Goal: Transaction & Acquisition: Book appointment/travel/reservation

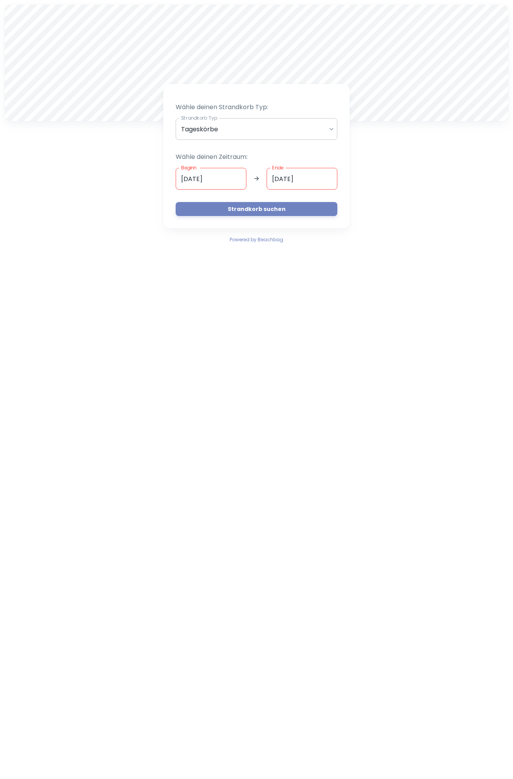
click at [234, 123] on body "A Wähle deinen Strandkorb Typ: Strandkorb Typ Tageskörbe daily Strandkorb Typ W…" at bounding box center [256, 389] width 513 height 779
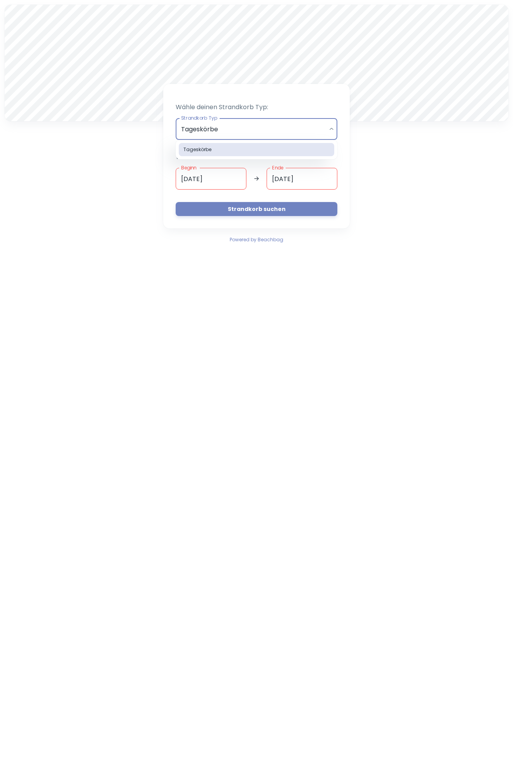
click at [234, 123] on div at bounding box center [256, 389] width 513 height 779
click at [226, 184] on input "[DATE]" at bounding box center [211, 179] width 71 height 22
click at [220, 177] on input "[DATE]" at bounding box center [211, 179] width 71 height 22
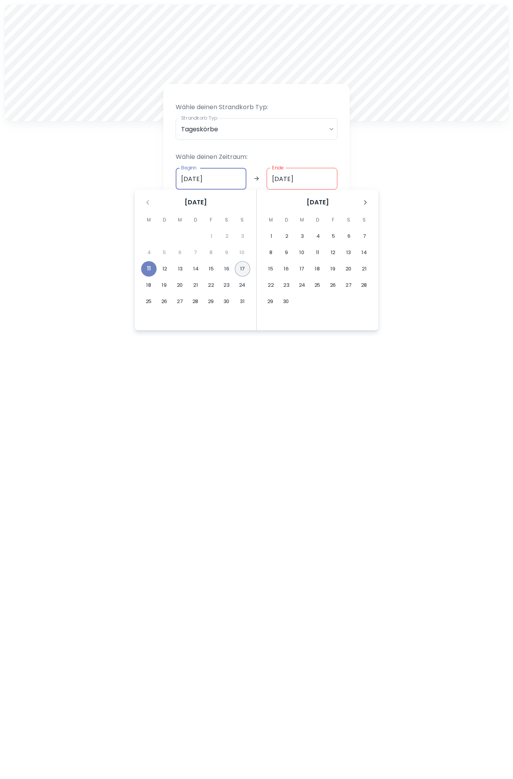
click at [240, 270] on button "17" at bounding box center [243, 269] width 16 height 16
type input "[DATE]"
click at [315, 182] on input "Ende" at bounding box center [301, 179] width 71 height 22
click at [210, 302] on button "29" at bounding box center [211, 302] width 16 height 16
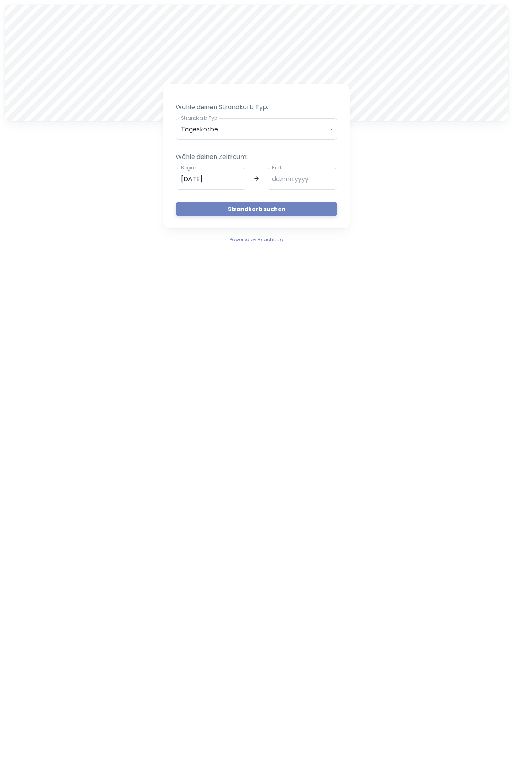
type input "[DATE]"
click at [237, 210] on button "Strandkorb suchen" at bounding box center [257, 209] width 162 height 14
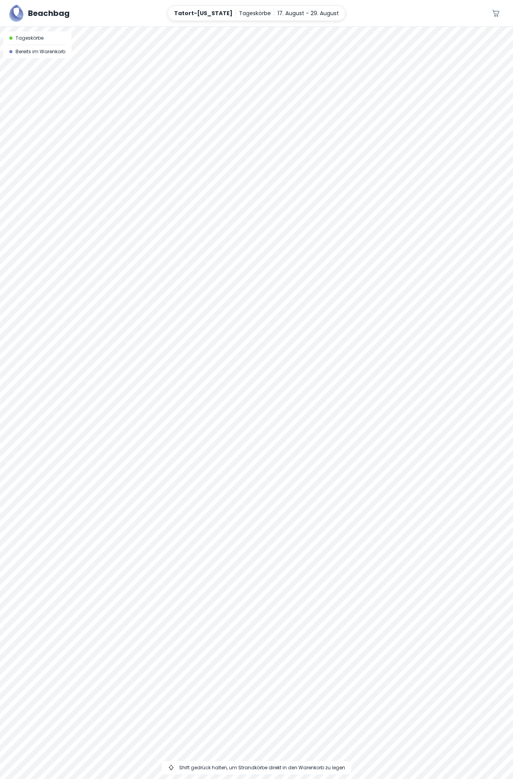
drag, startPoint x: 269, startPoint y: 348, endPoint x: 266, endPoint y: 296, distance: 51.7
click at [266, 297] on div at bounding box center [256, 403] width 513 height 752
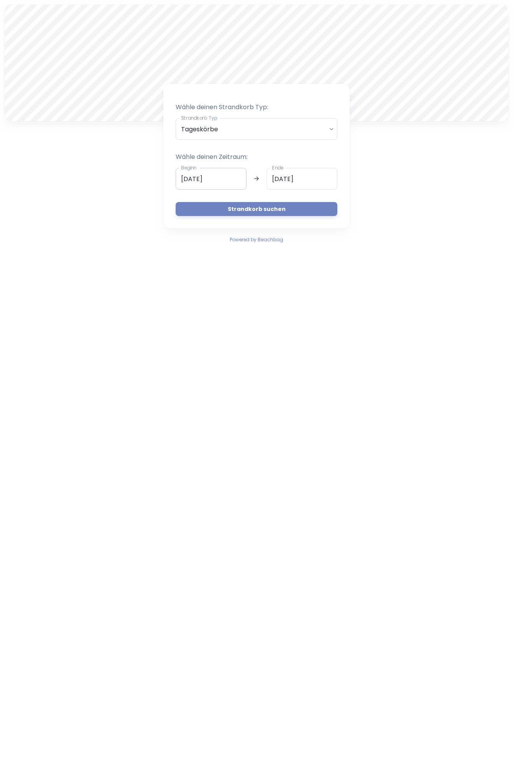
click at [222, 178] on input "[DATE]" at bounding box center [211, 179] width 71 height 22
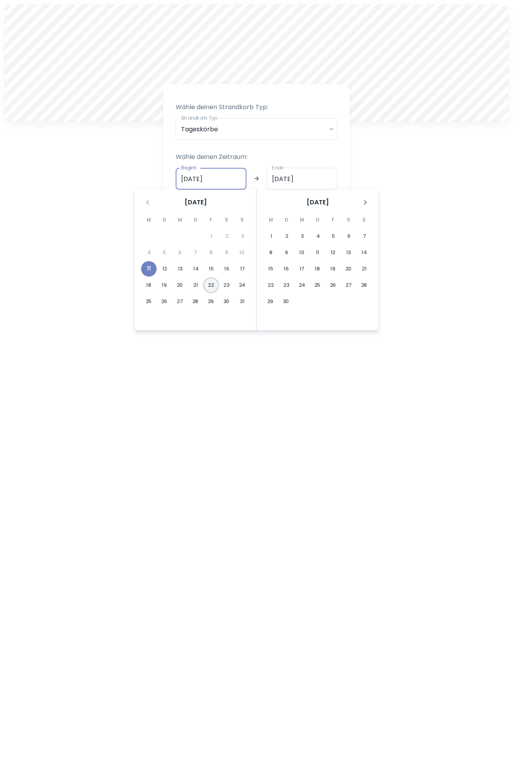
click at [214, 283] on button "22" at bounding box center [211, 285] width 16 height 16
type input "[DATE]"
click at [212, 300] on button "29" at bounding box center [211, 302] width 16 height 16
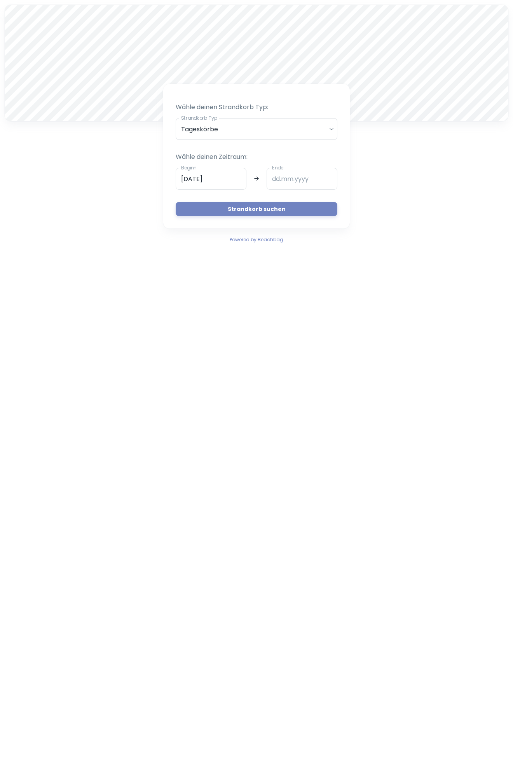
type input "[DATE]"
click at [253, 214] on button "Strandkorb suchen" at bounding box center [257, 209] width 162 height 14
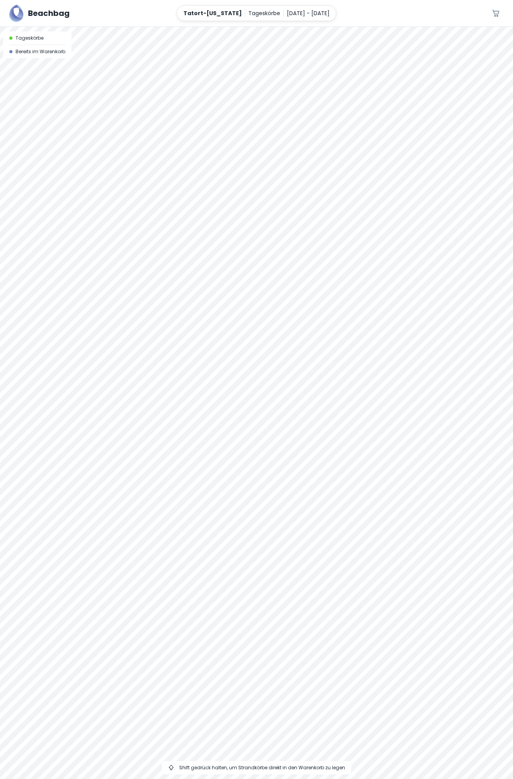
click at [444, 217] on div at bounding box center [256, 403] width 513 height 752
drag, startPoint x: 352, startPoint y: 316, endPoint x: 305, endPoint y: 209, distance: 116.7
click at [305, 209] on div at bounding box center [256, 403] width 513 height 752
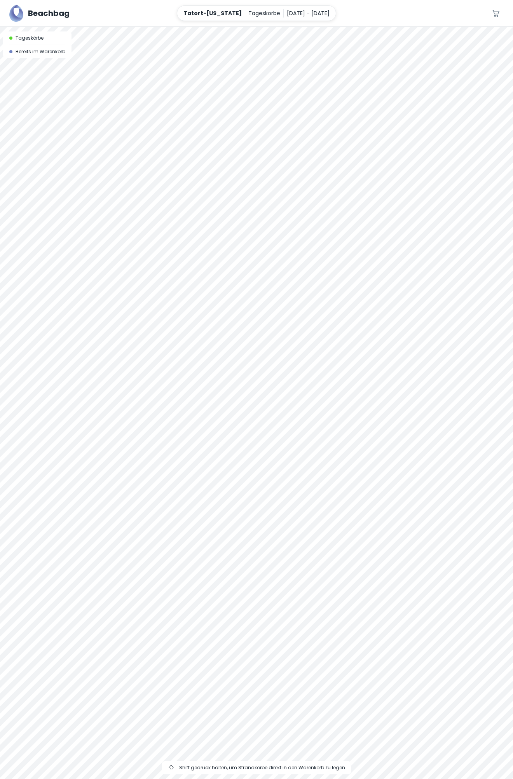
click at [305, 209] on div at bounding box center [256, 403] width 513 height 752
click at [248, 228] on div at bounding box center [256, 403] width 513 height 752
drag, startPoint x: 290, startPoint y: 196, endPoint x: 228, endPoint y: 270, distance: 96.0
click at [230, 273] on div at bounding box center [256, 403] width 513 height 752
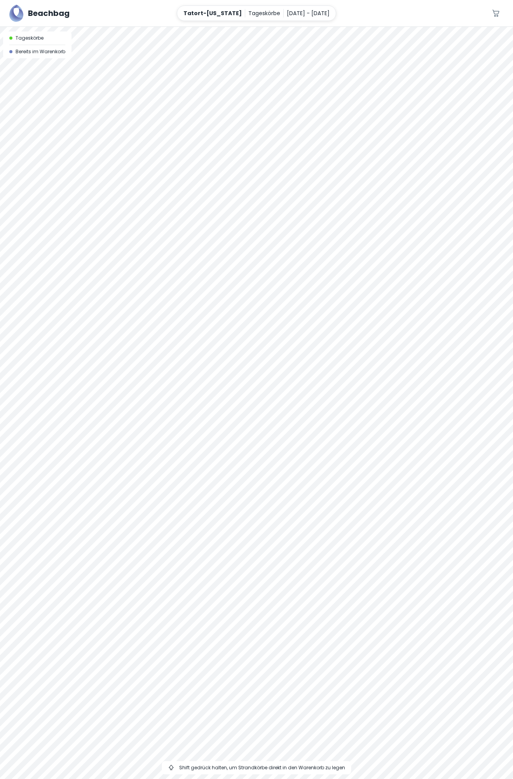
drag, startPoint x: 224, startPoint y: 228, endPoint x: 234, endPoint y: 167, distance: 61.4
click at [234, 167] on div at bounding box center [256, 403] width 513 height 752
click at [129, 27] on div at bounding box center [256, 27] width 513 height 0
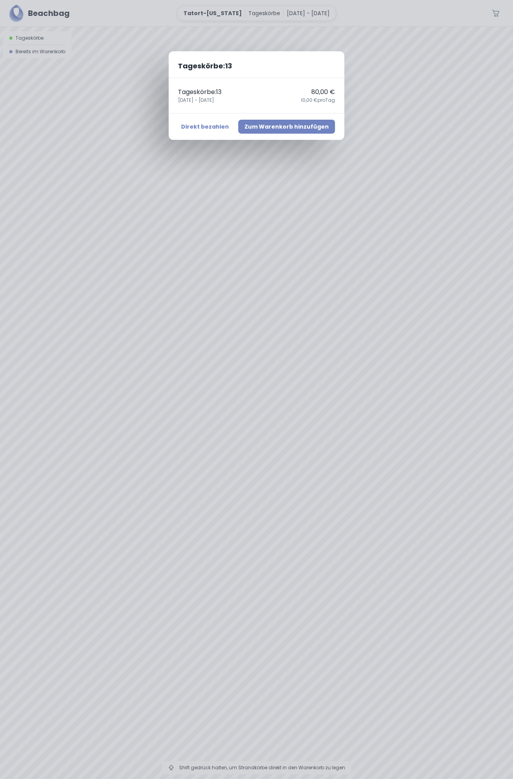
click at [264, 125] on button "Zum Warenkorb hinzufügen" at bounding box center [286, 127] width 97 height 14
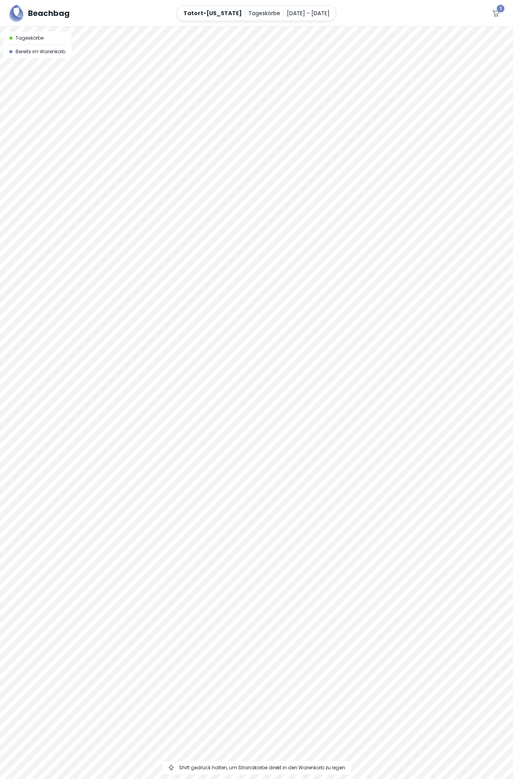
click at [495, 11] on icon "button" at bounding box center [495, 13] width 7 height 7
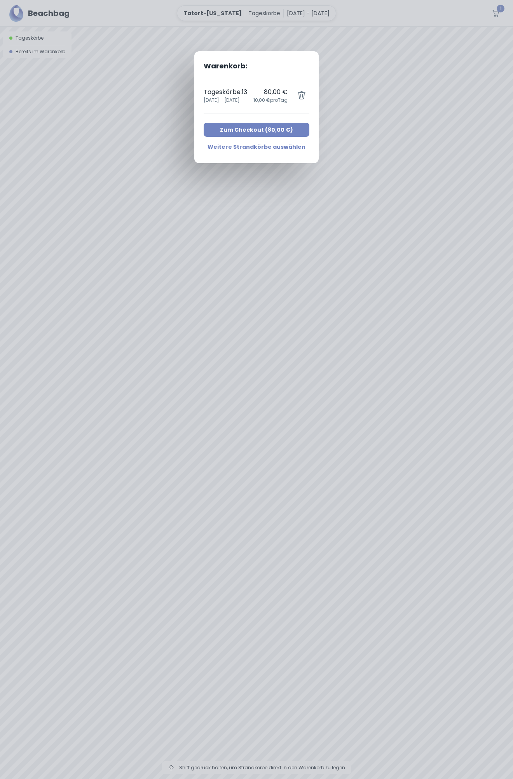
click at [301, 131] on button "Zum Checkout ( 80,00 € )" at bounding box center [256, 130] width 106 height 14
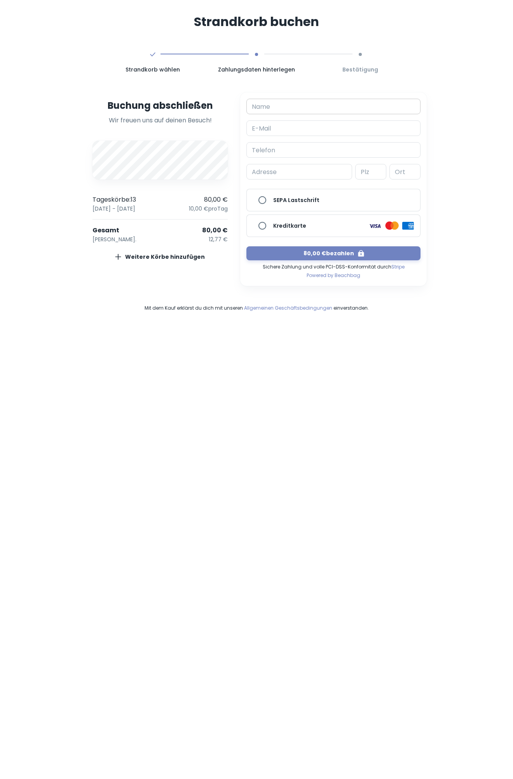
click at [290, 109] on input "Name" at bounding box center [333, 107] width 174 height 16
type input "[PERSON_NAME]"
click at [282, 128] on input "E-Mail" at bounding box center [333, 128] width 174 height 16
type input "[PERSON_NAME][EMAIL_ADDRESS][DOMAIN_NAME]"
click at [285, 152] on input "Telefon" at bounding box center [333, 150] width 174 height 16
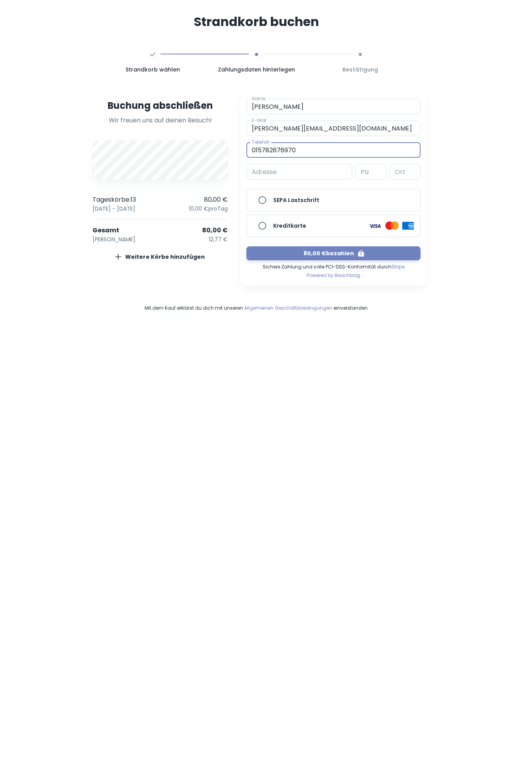
type input "015782676970"
type input "[STREET_ADDRESS]"
type input "24119"
type input "Kronshagen"
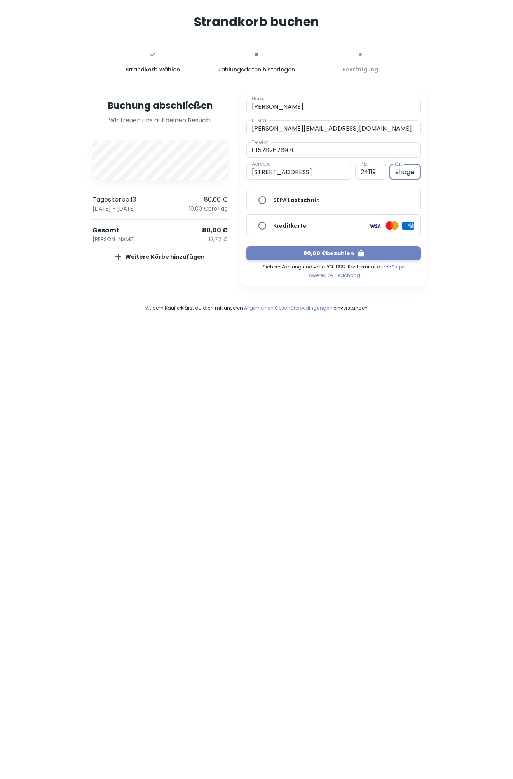
click at [263, 202] on input "SEPA Lastschrift" at bounding box center [262, 200] width 16 height 16
radio input "true"
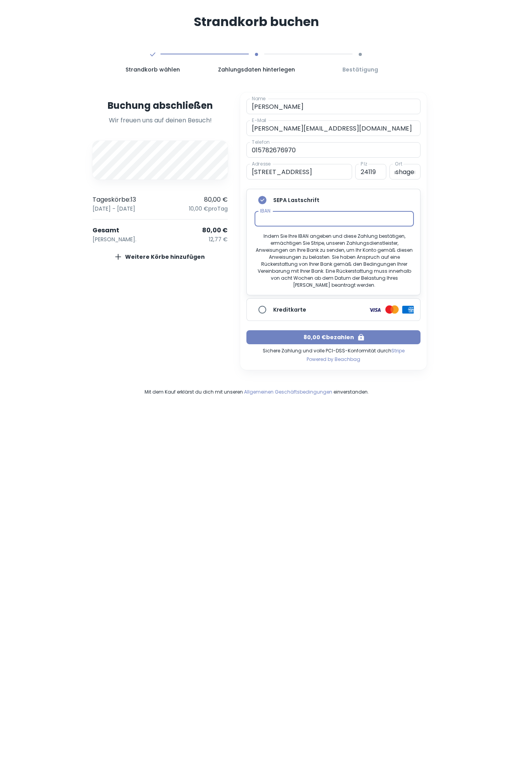
click at [322, 333] on button "80,00 € bezahlen" at bounding box center [333, 337] width 174 height 14
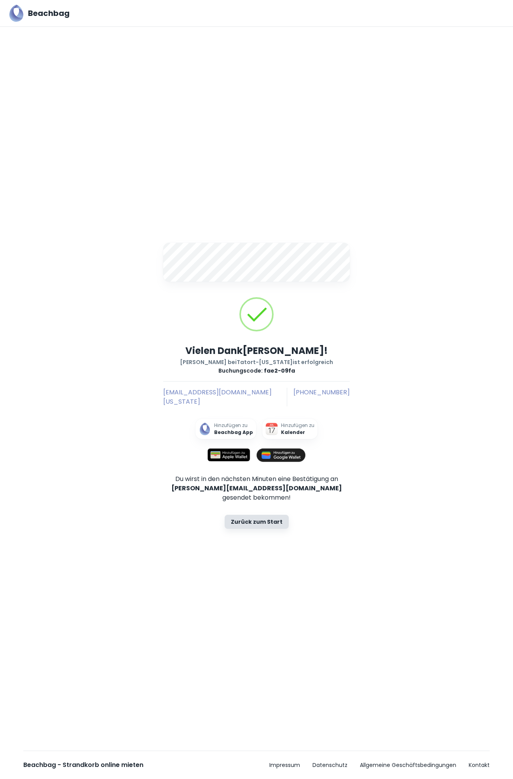
click at [244, 254] on div at bounding box center [256, 262] width 186 height 39
